Goal: Task Accomplishment & Management: Use online tool/utility

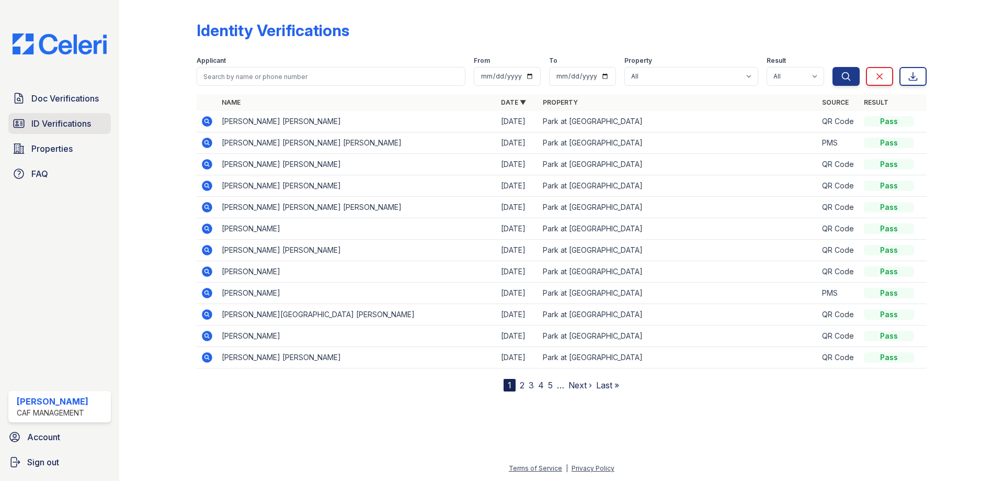
click at [73, 120] on span "ID Verifications" at bounding box center [61, 123] width 60 height 13
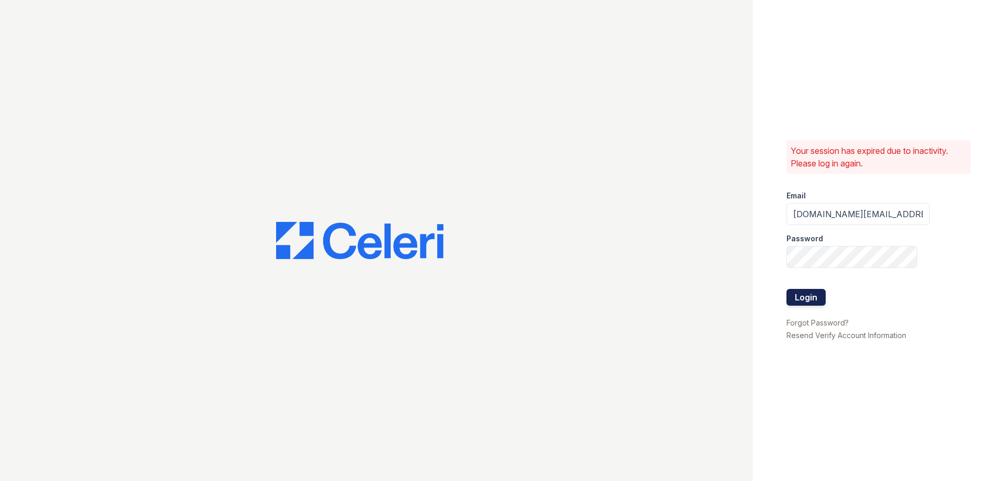
click at [800, 293] on button "Login" at bounding box center [805, 297] width 39 height 17
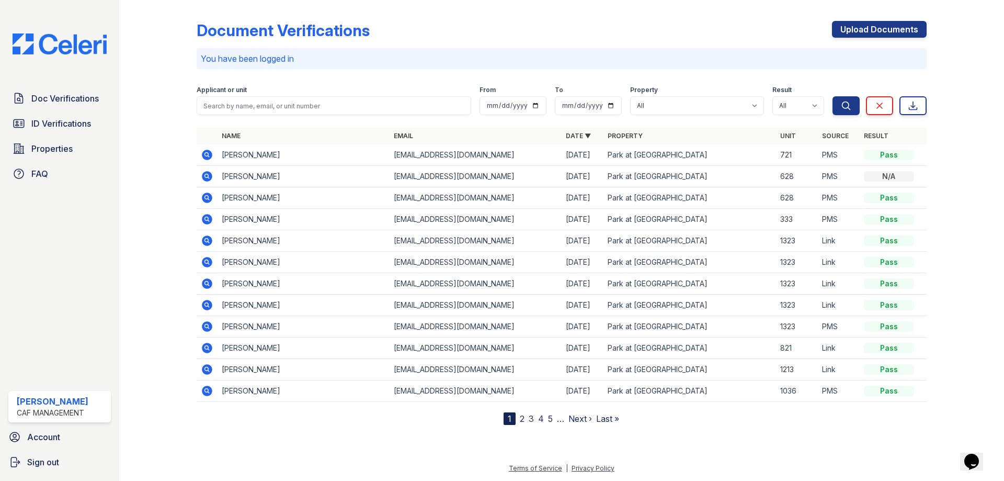
click at [278, 157] on td "[PERSON_NAME]" at bounding box center [304, 154] width 172 height 21
click at [79, 108] on link "Doc Verifications" at bounding box center [59, 98] width 102 height 21
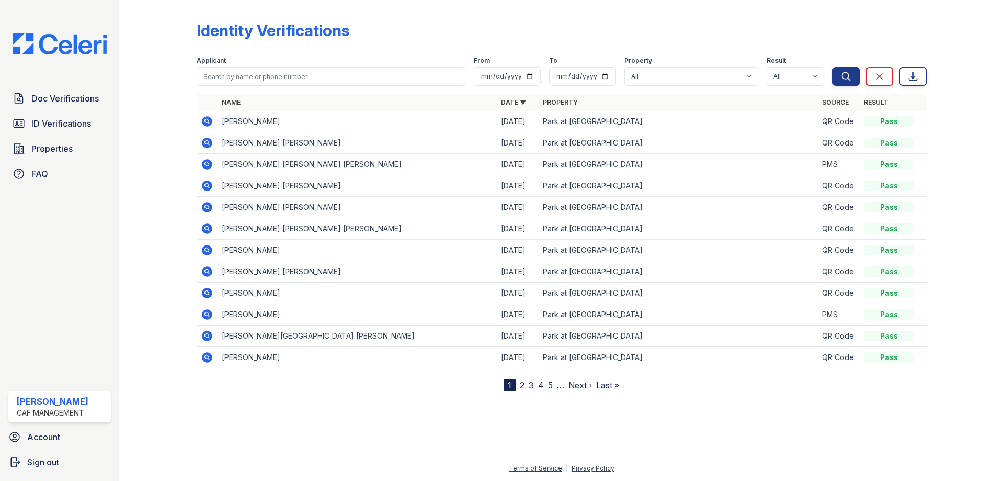
click at [247, 135] on td "[PERSON_NAME] [PERSON_NAME]" at bounding box center [357, 142] width 279 height 21
click at [269, 123] on td "[PERSON_NAME]" at bounding box center [357, 121] width 279 height 21
click at [267, 139] on td "[PERSON_NAME] [PERSON_NAME]" at bounding box center [357, 142] width 279 height 21
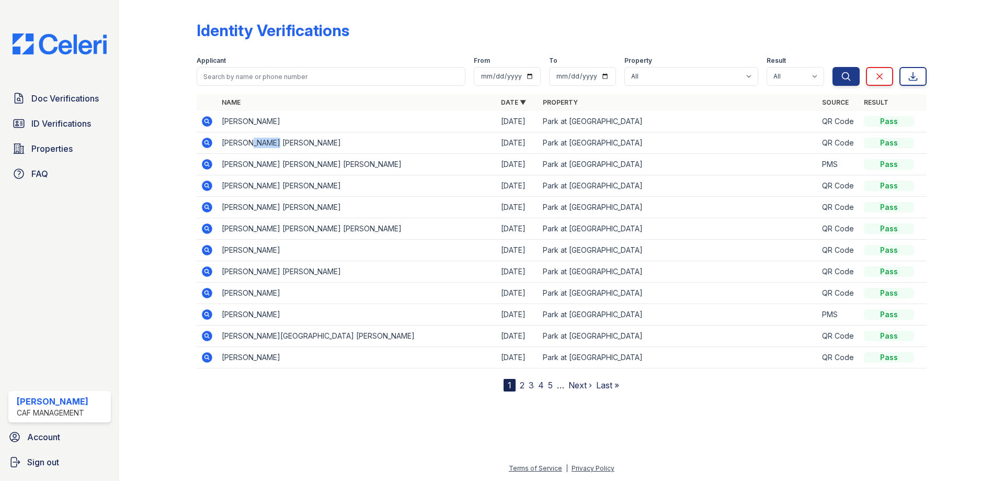
click at [267, 139] on td "[PERSON_NAME] [PERSON_NAME]" at bounding box center [357, 142] width 279 height 21
click at [268, 163] on td "[PERSON_NAME] [PERSON_NAME] [PERSON_NAME]" at bounding box center [357, 164] width 279 height 21
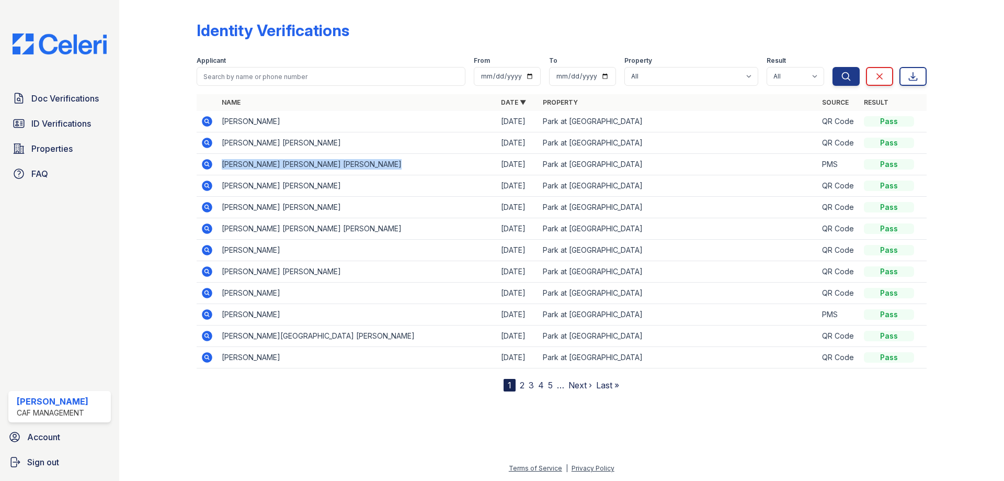
click at [268, 163] on td "[PERSON_NAME] [PERSON_NAME] [PERSON_NAME]" at bounding box center [357, 164] width 279 height 21
click at [79, 87] on div "Doc Verifications ID Verifications Properties FAQ [PERSON_NAME] CAF Management …" at bounding box center [59, 240] width 119 height 481
click at [82, 96] on span "Doc Verifications" at bounding box center [64, 98] width 67 height 13
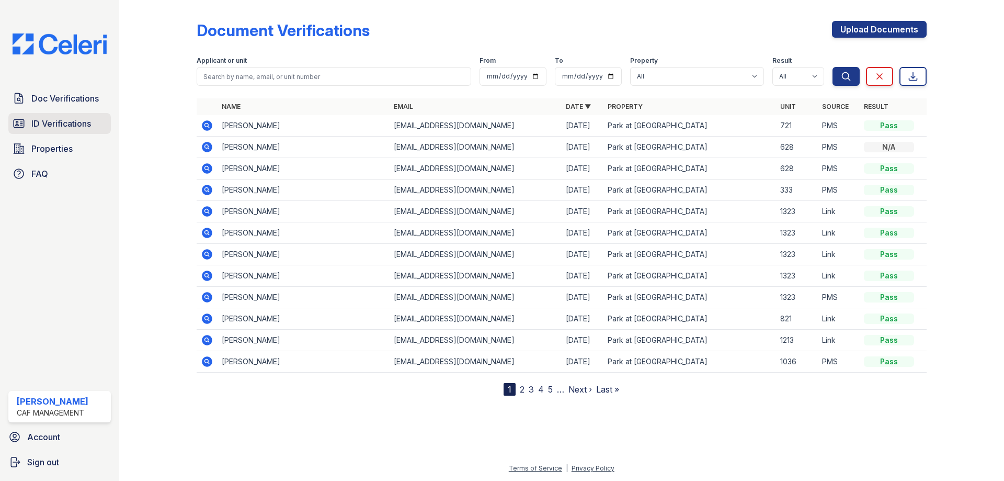
click at [58, 117] on span "ID Verifications" at bounding box center [61, 123] width 60 height 13
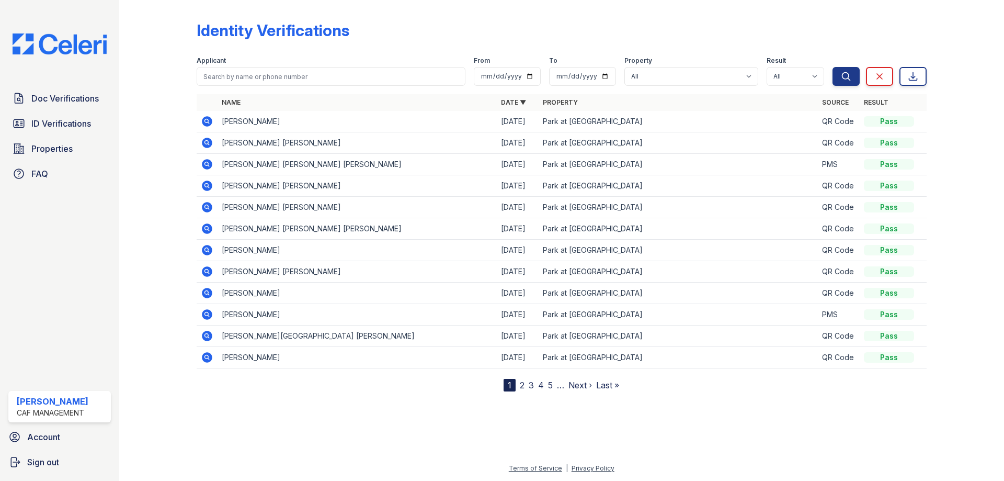
click at [277, 163] on td "[PERSON_NAME] [PERSON_NAME] [PERSON_NAME]" at bounding box center [357, 164] width 279 height 21
click at [263, 168] on td "[PERSON_NAME] [PERSON_NAME] [PERSON_NAME]" at bounding box center [357, 164] width 279 height 21
click at [298, 160] on td "[PERSON_NAME] [PERSON_NAME] [PERSON_NAME]" at bounding box center [357, 164] width 279 height 21
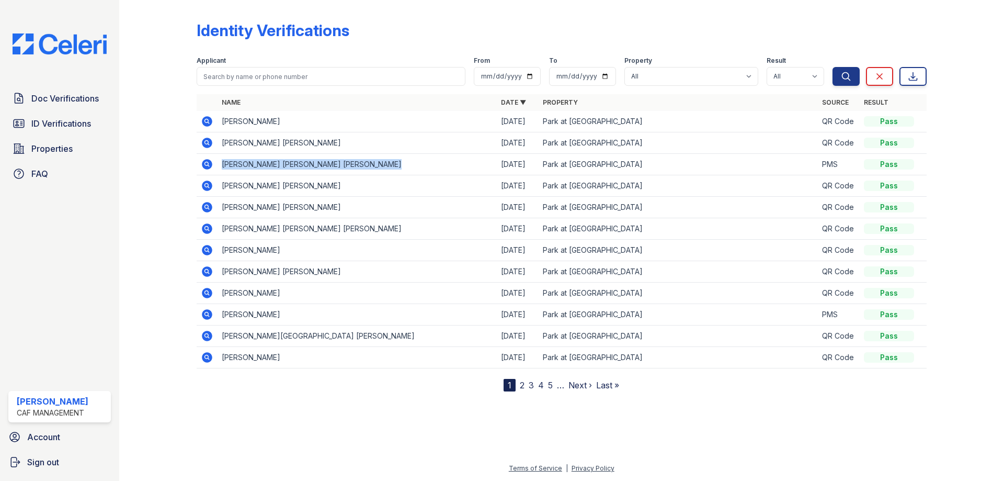
click at [298, 160] on td "[PERSON_NAME] [PERSON_NAME] [PERSON_NAME]" at bounding box center [357, 164] width 279 height 21
click at [224, 161] on td "[PERSON_NAME] [PERSON_NAME] [PERSON_NAME]" at bounding box center [357, 164] width 279 height 21
click at [206, 159] on icon at bounding box center [207, 164] width 10 height 10
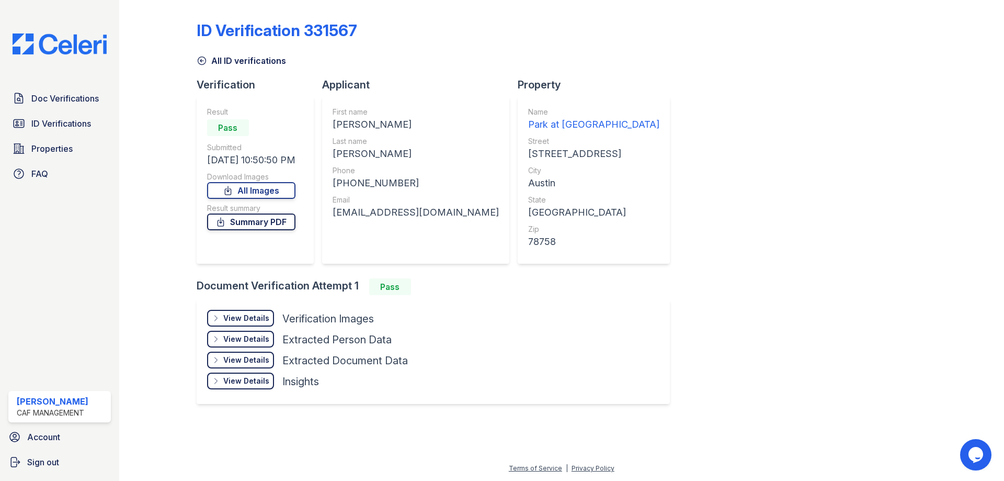
click at [257, 222] on link "Summary PDF" at bounding box center [251, 221] width 88 height 17
click at [81, 103] on span "Doc Verifications" at bounding box center [64, 98] width 67 height 13
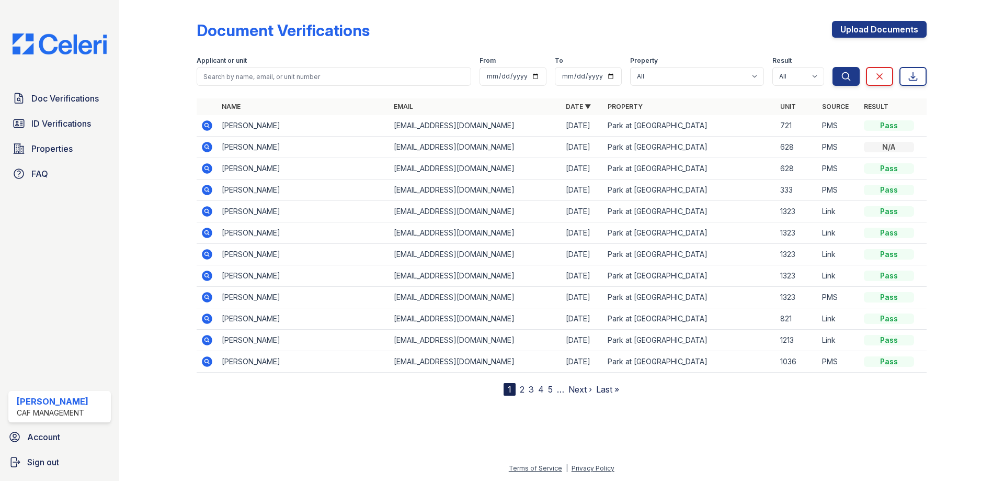
click at [286, 162] on td "Jocelyn Kane" at bounding box center [304, 168] width 172 height 21
click at [63, 100] on span "Doc Verifications" at bounding box center [64, 98] width 67 height 13
click at [97, 100] on span "Doc Verifications" at bounding box center [64, 98] width 67 height 13
click at [88, 123] on span "ID Verifications" at bounding box center [61, 123] width 60 height 13
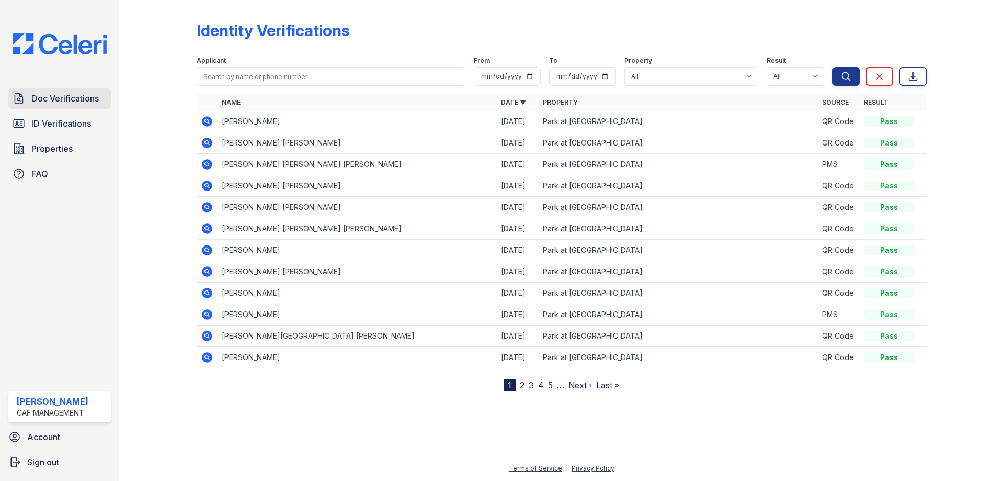
click at [62, 88] on link "Doc Verifications" at bounding box center [59, 98] width 102 height 21
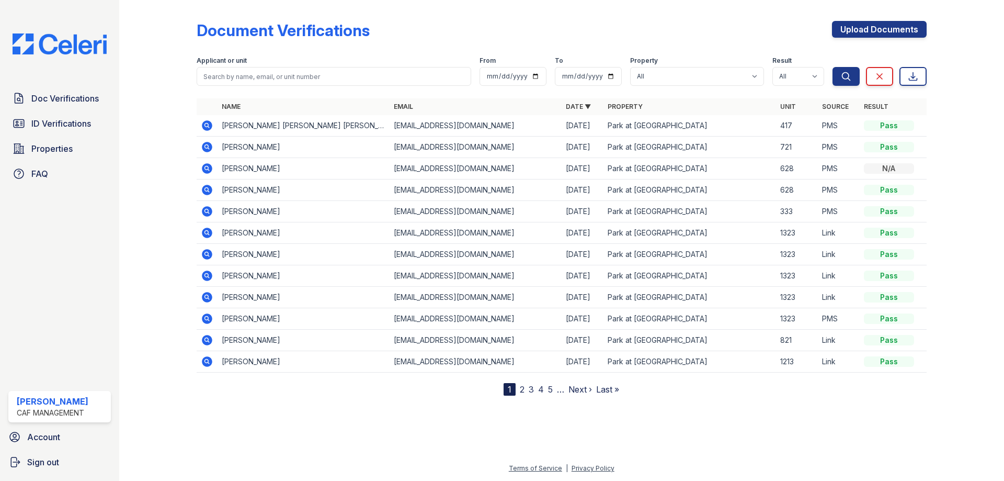
click at [69, 95] on span "Doc Verifications" at bounding box center [64, 98] width 67 height 13
click at [203, 123] on icon at bounding box center [207, 125] width 10 height 10
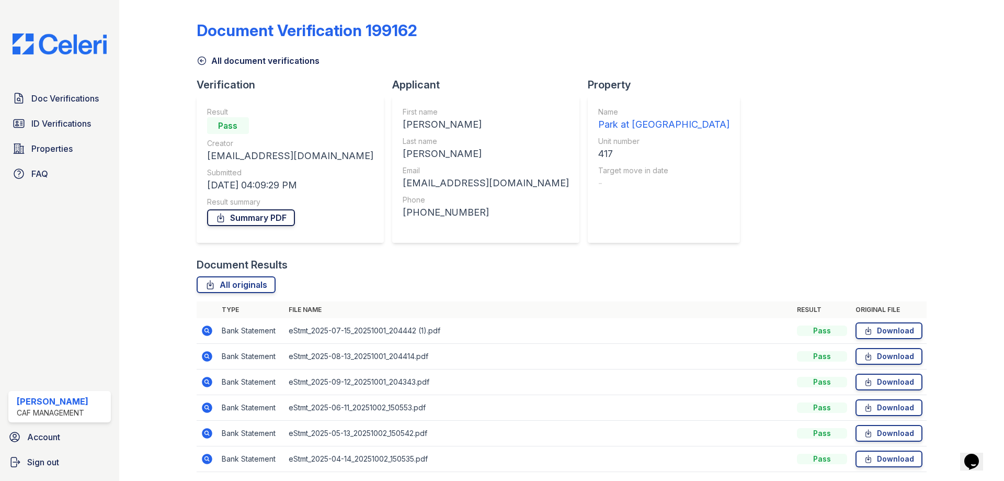
click at [264, 215] on link "Summary PDF" at bounding box center [251, 217] width 88 height 17
click at [82, 99] on span "Doc Verifications" at bounding box center [64, 98] width 67 height 13
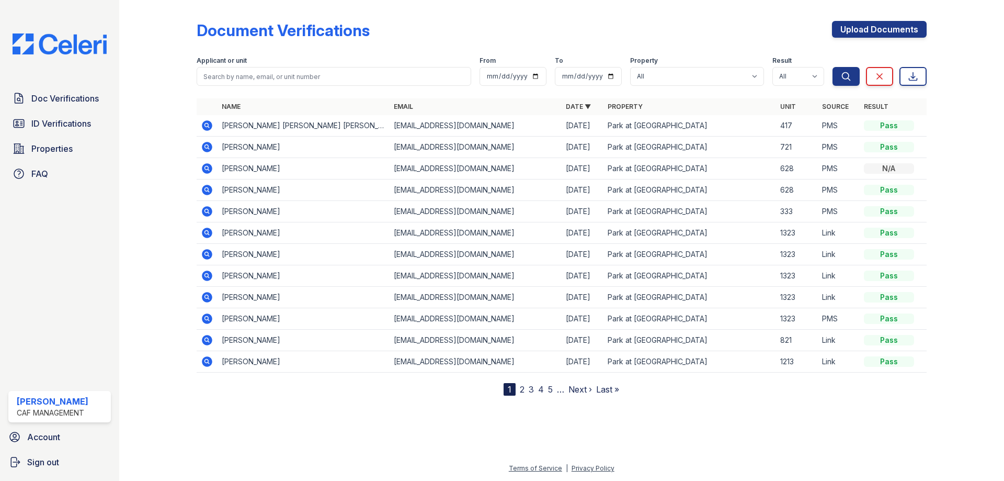
click at [82, 119] on span "ID Verifications" at bounding box center [61, 123] width 60 height 13
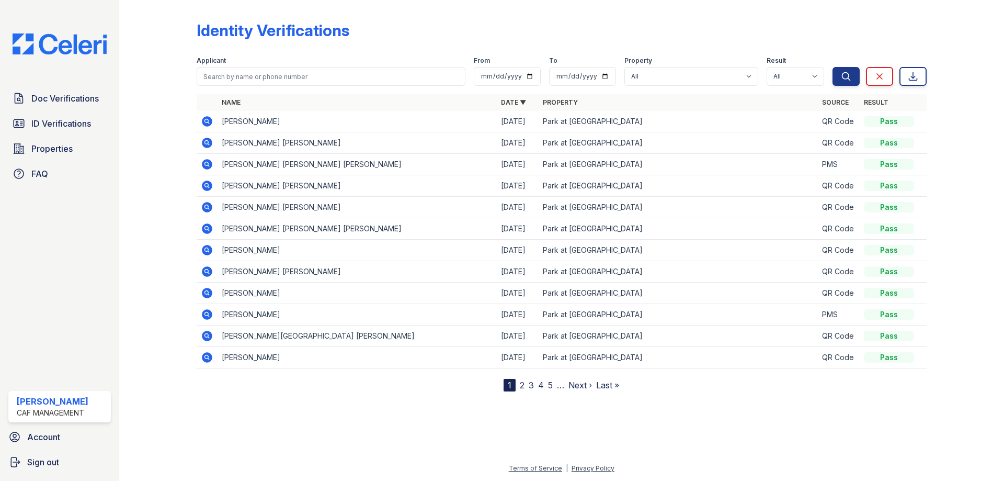
click at [299, 208] on td "[PERSON_NAME] [PERSON_NAME]" at bounding box center [357, 207] width 279 height 21
click at [311, 174] on td "[PERSON_NAME] [PERSON_NAME] [PERSON_NAME]" at bounding box center [357, 164] width 279 height 21
click at [314, 182] on td "[PERSON_NAME] [PERSON_NAME]" at bounding box center [357, 185] width 279 height 21
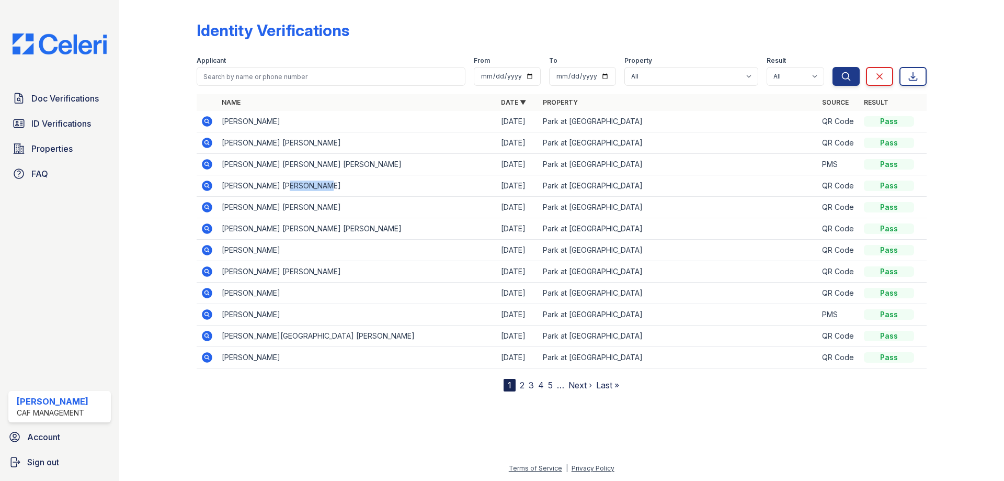
click at [314, 182] on td "[PERSON_NAME] [PERSON_NAME]" at bounding box center [357, 185] width 279 height 21
